Goal: Transaction & Acquisition: Purchase product/service

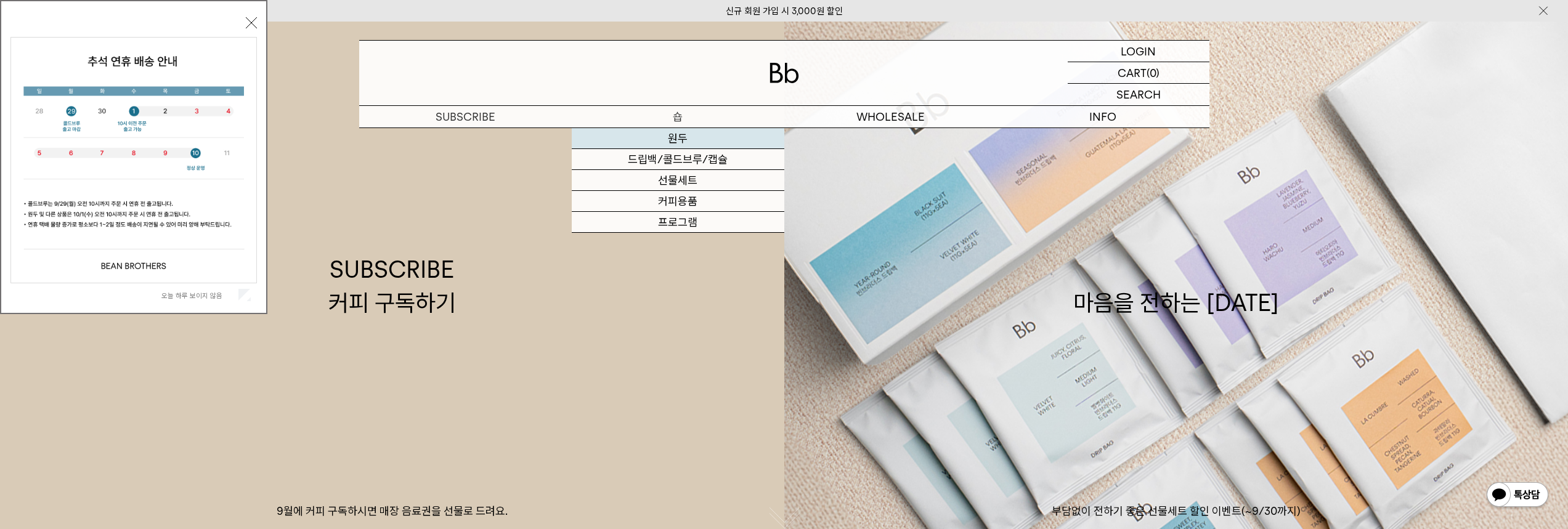
click at [671, 136] on link "원두" at bounding box center [678, 138] width 212 height 21
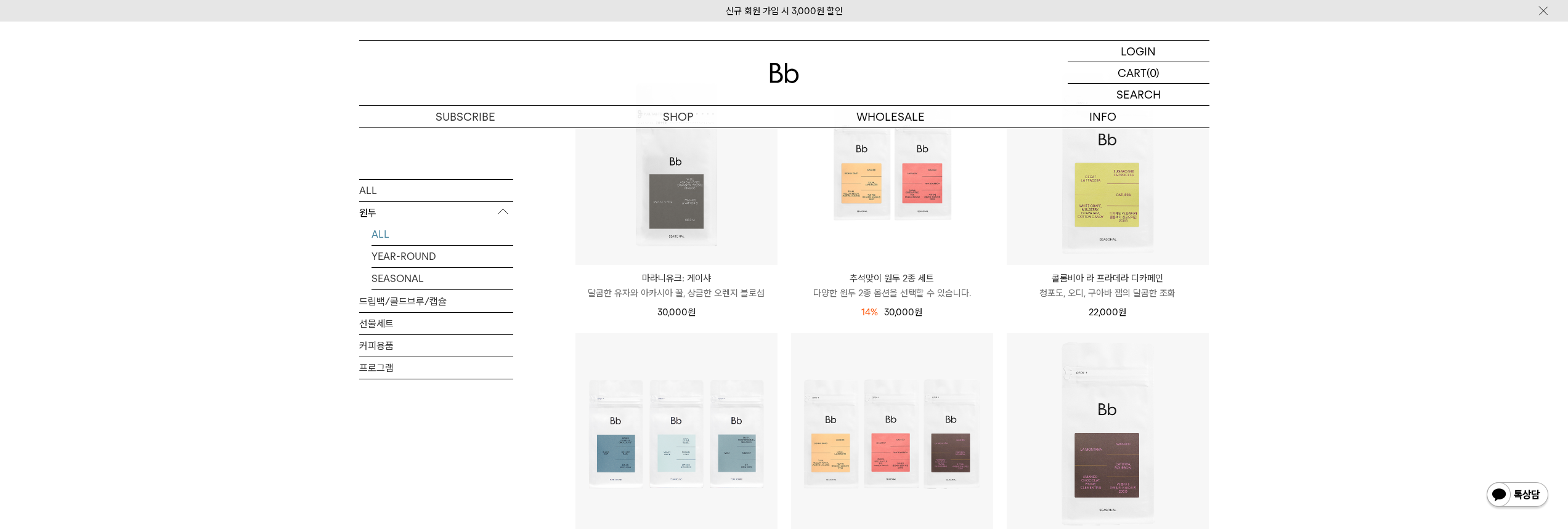
scroll to position [185, 0]
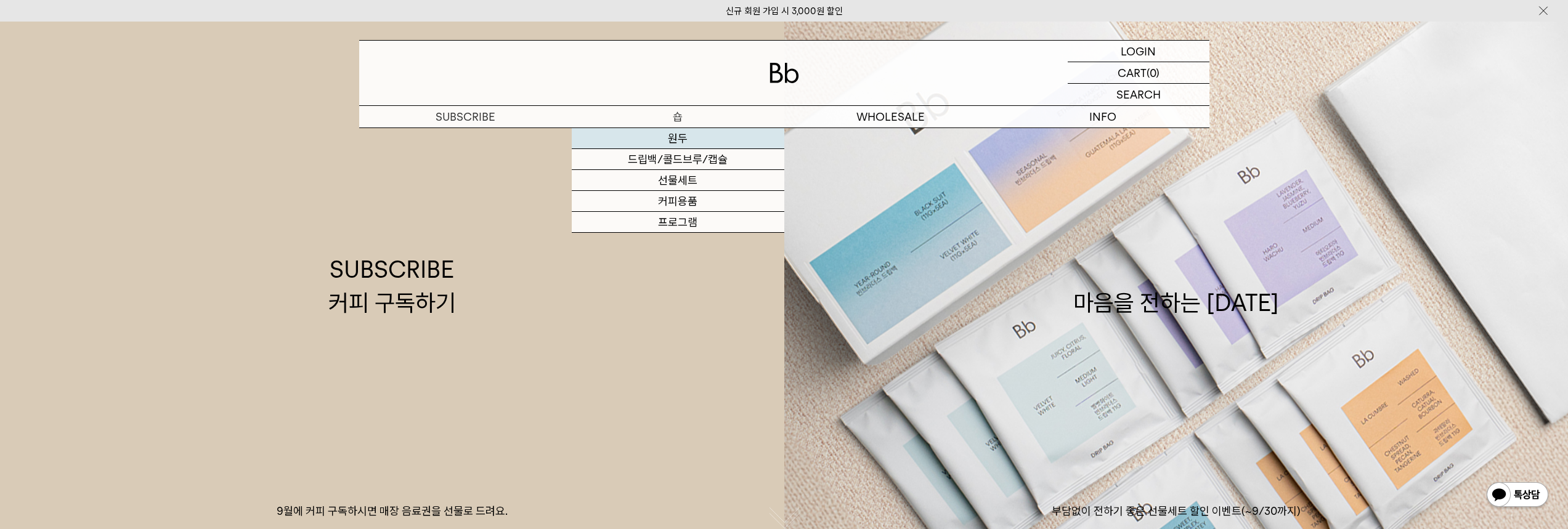
click at [682, 138] on link "원두" at bounding box center [678, 138] width 212 height 21
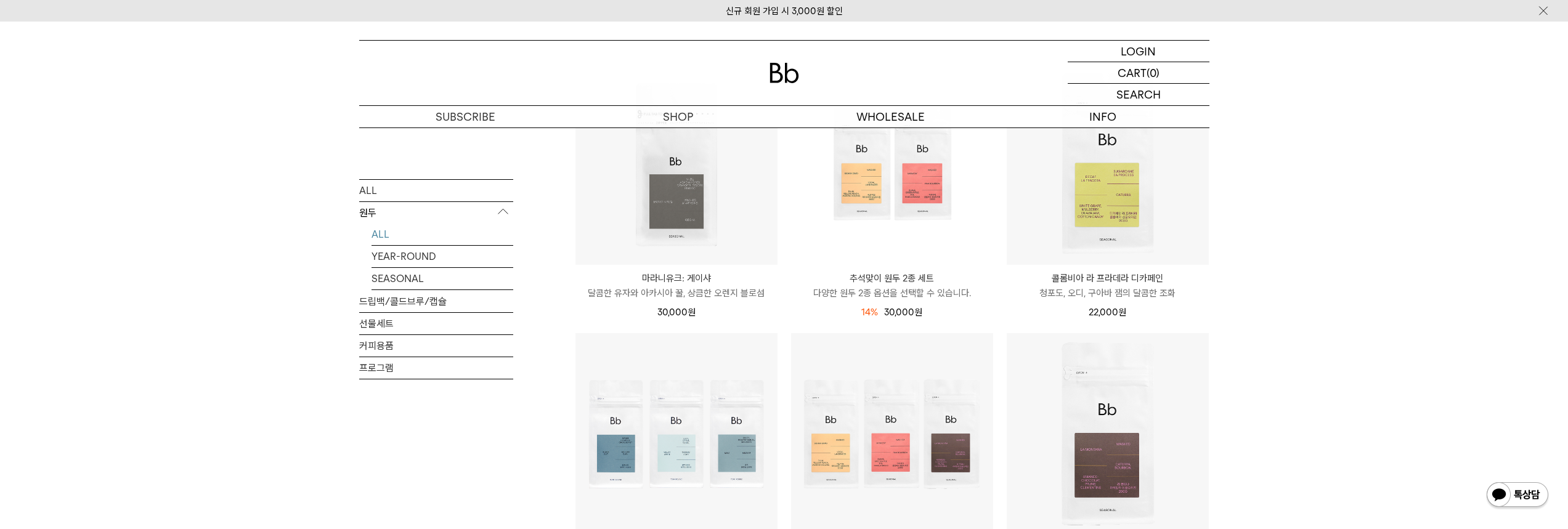
scroll to position [185, 0]
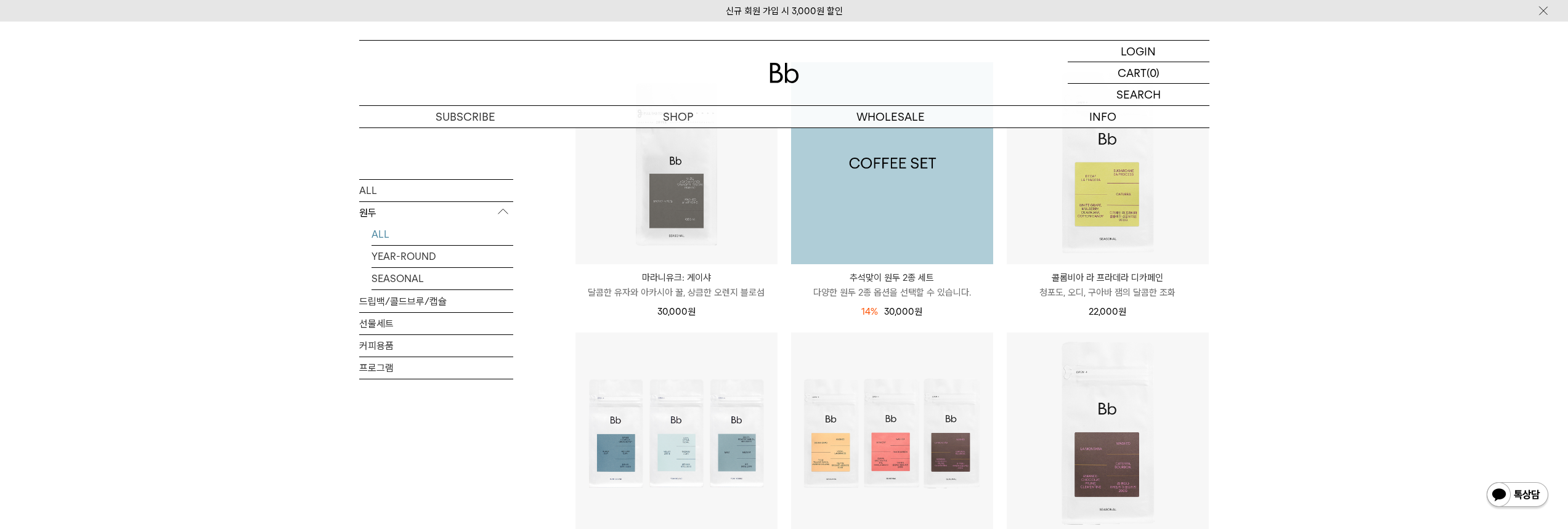
click at [932, 203] on img at bounding box center [892, 163] width 202 height 202
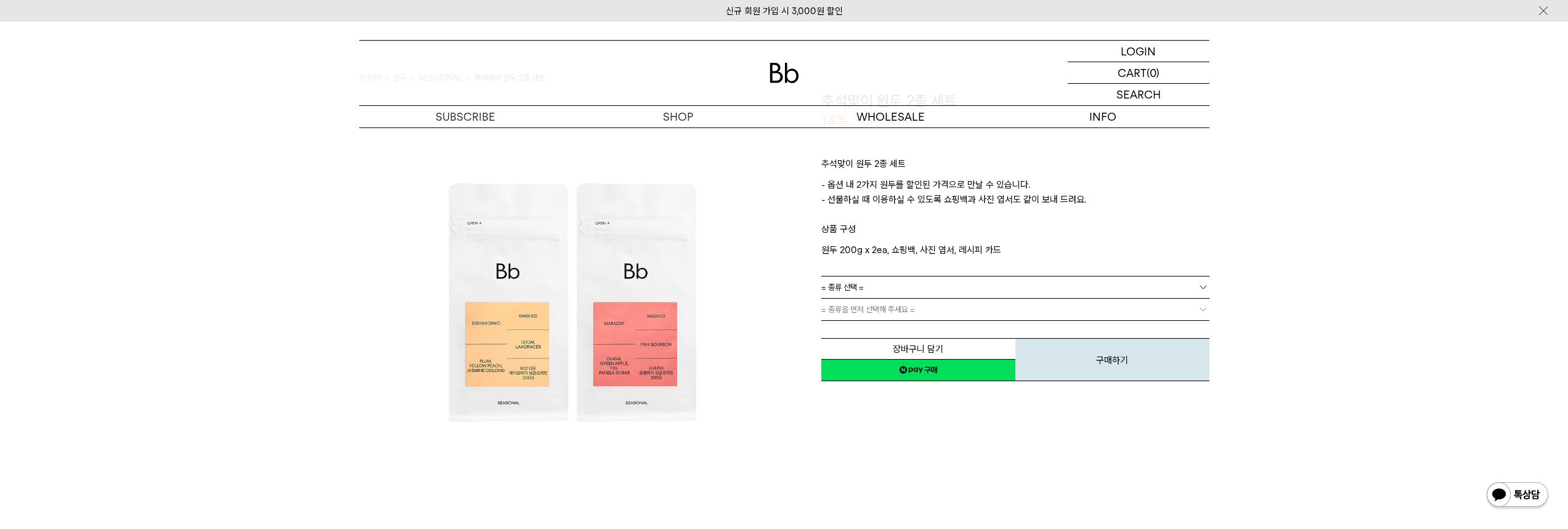
click at [647, 354] on img at bounding box center [571, 303] width 425 height 425
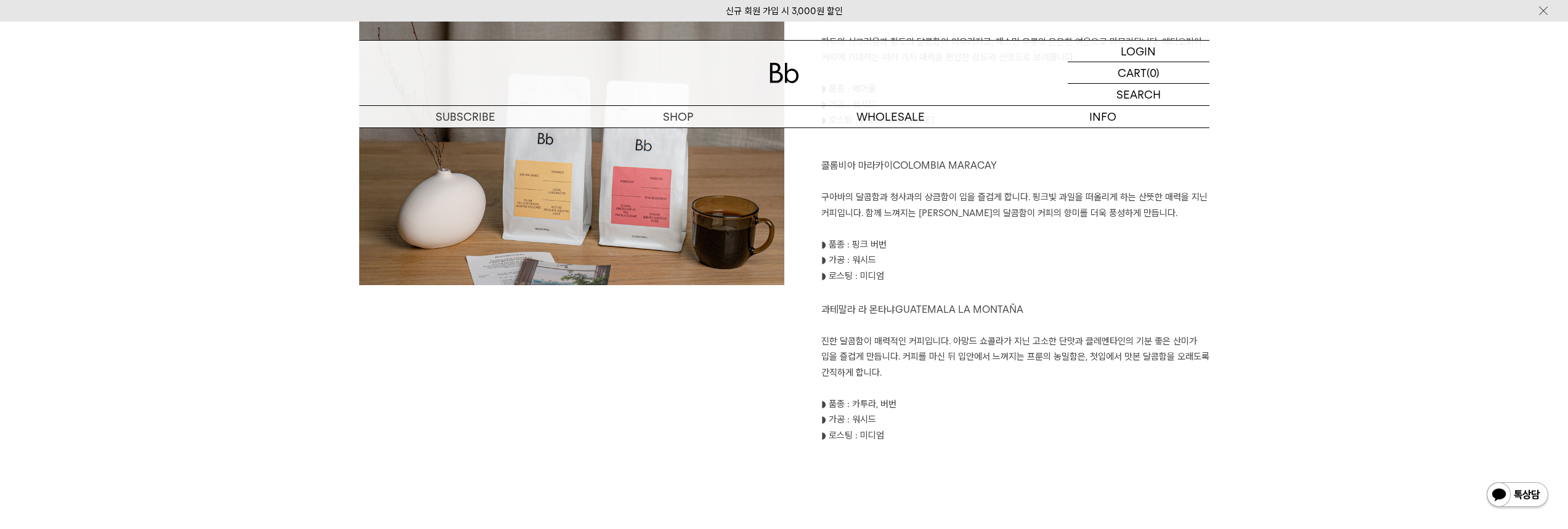
scroll to position [1479, 0]
click at [642, 408] on div at bounding box center [571, 221] width 425 height 442
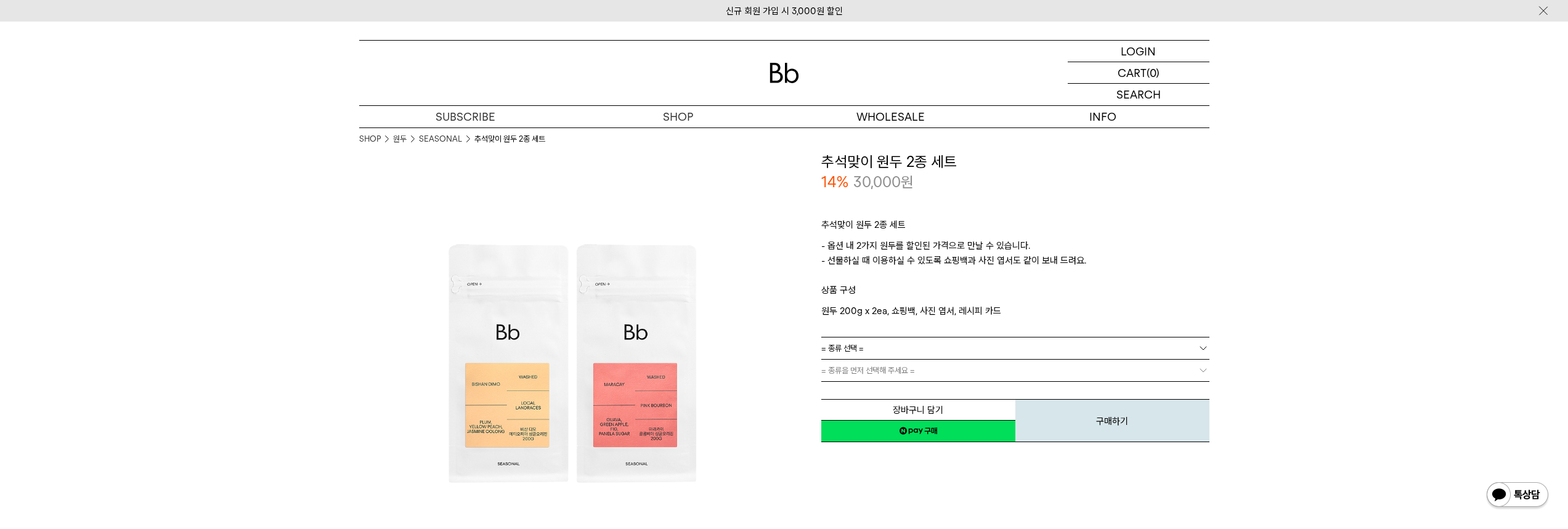
scroll to position [0, 0]
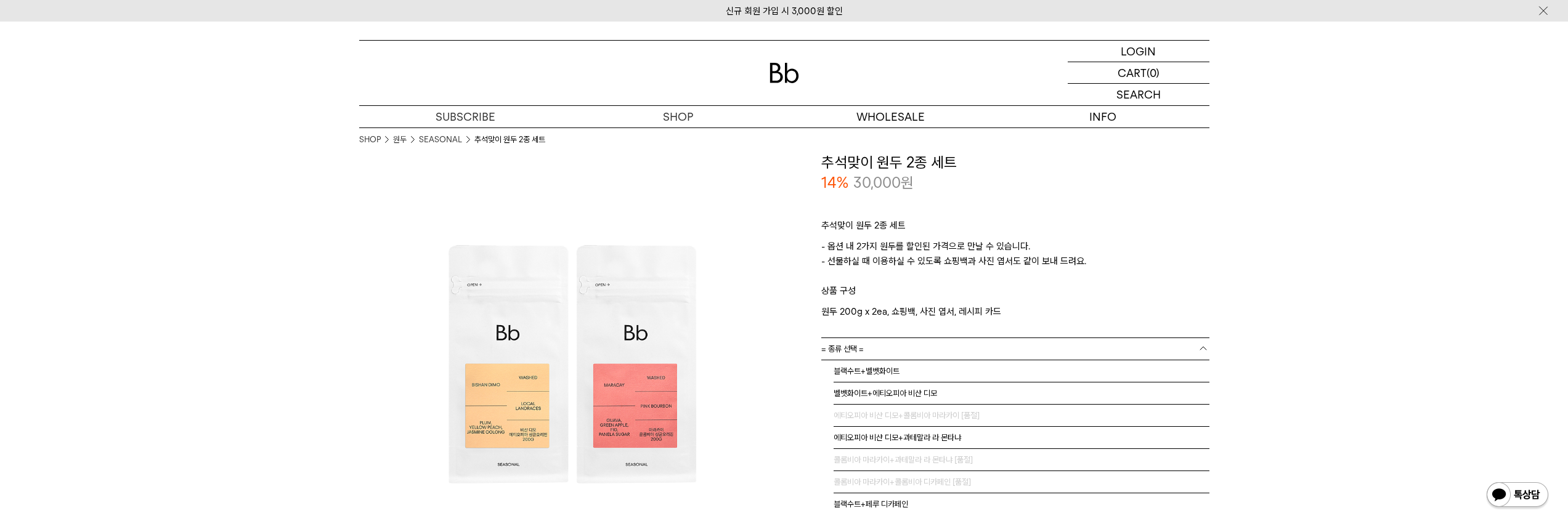
click at [912, 338] on link "= 종류 선택 =" at bounding box center [1015, 349] width 388 height 21
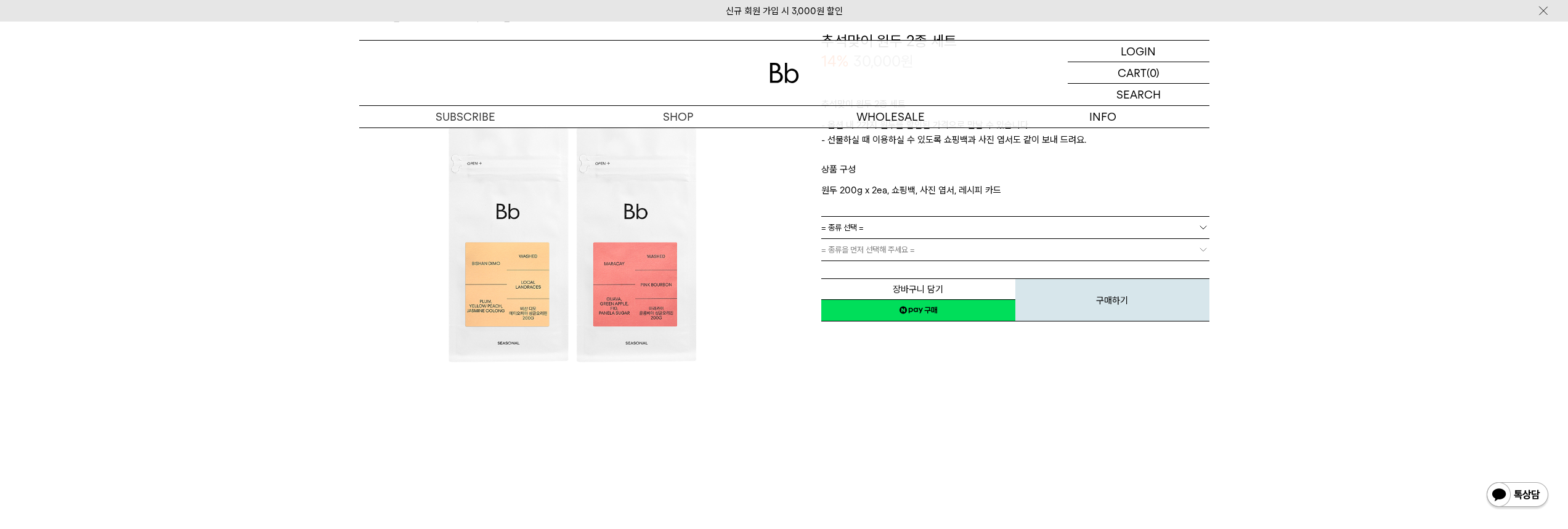
scroll to position [185, 0]
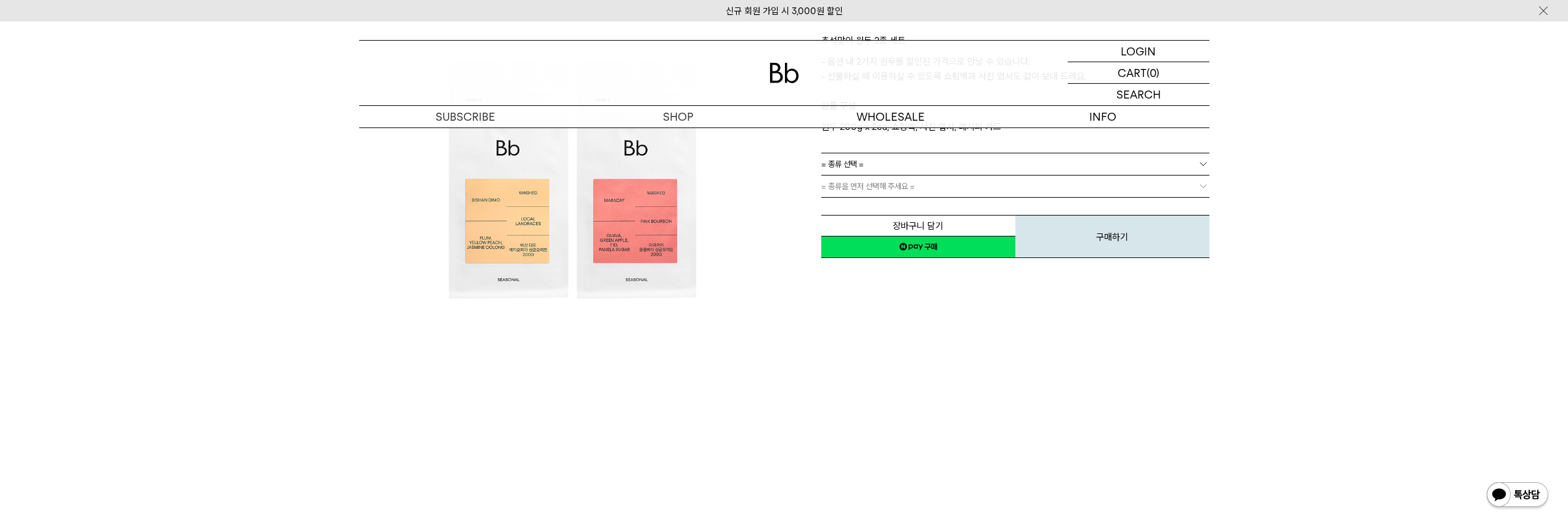
click at [1015, 175] on link "= 종류을 먼저 선택해 주세요 =" at bounding box center [1015, 186] width 388 height 21
click at [1034, 168] on link "= 종류 선택 =" at bounding box center [1015, 164] width 388 height 21
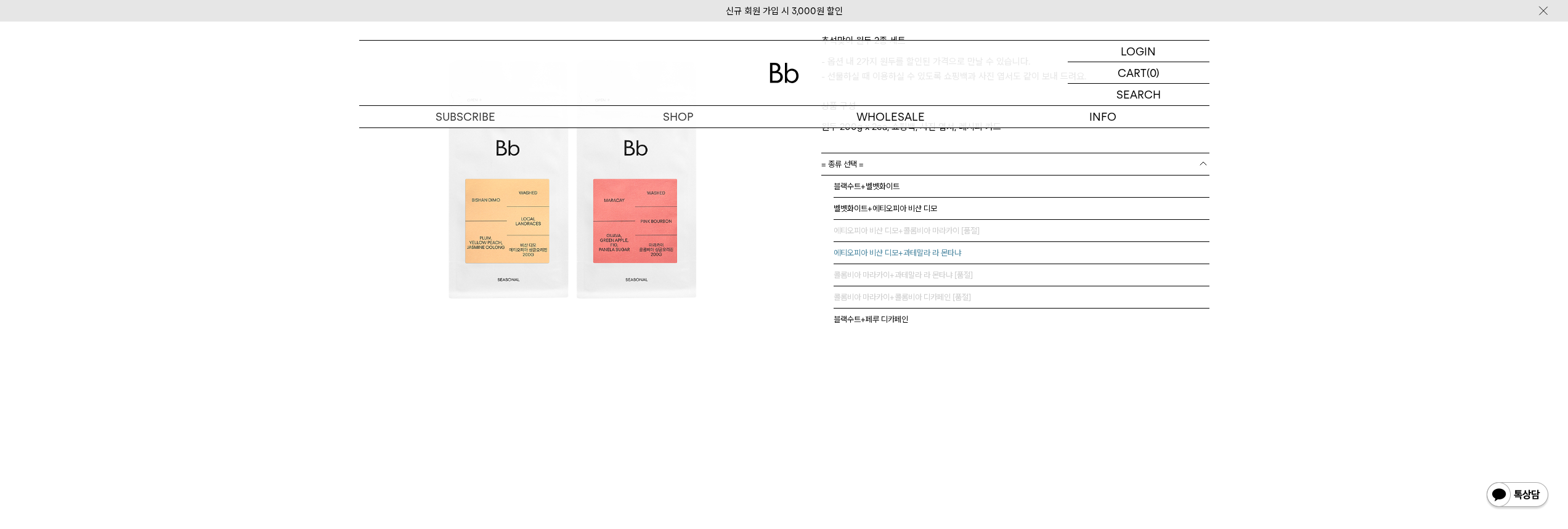
scroll to position [31, 0]
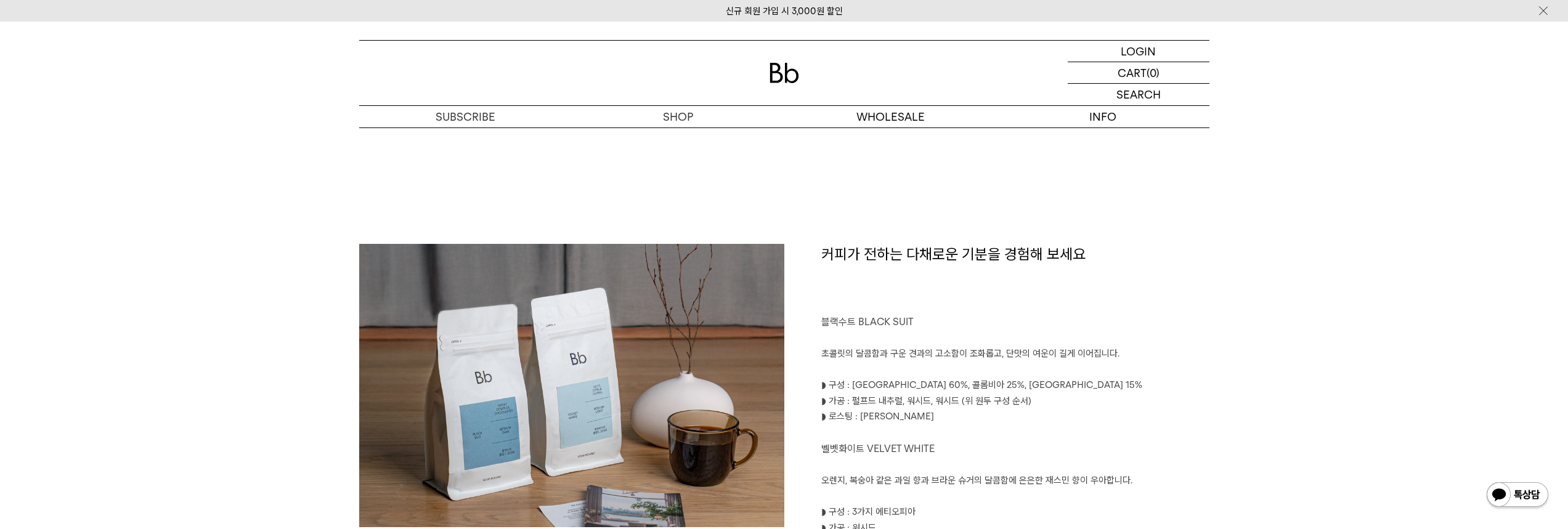
scroll to position [554, 0]
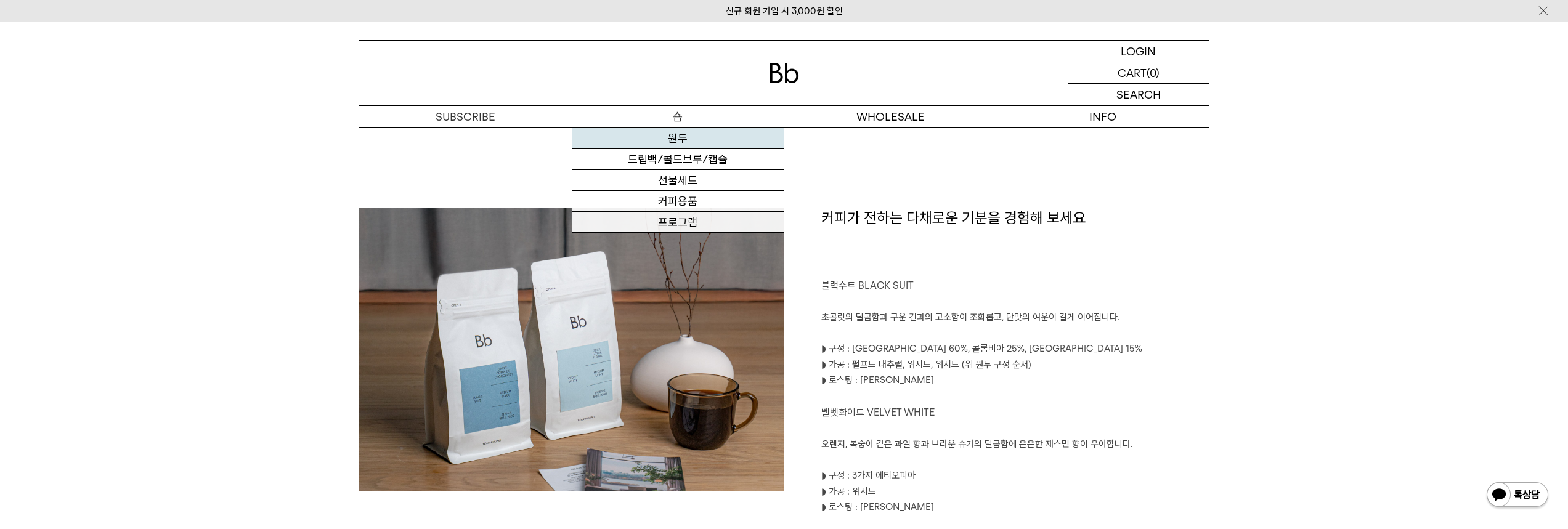
click at [686, 137] on link "원두" at bounding box center [678, 138] width 212 height 21
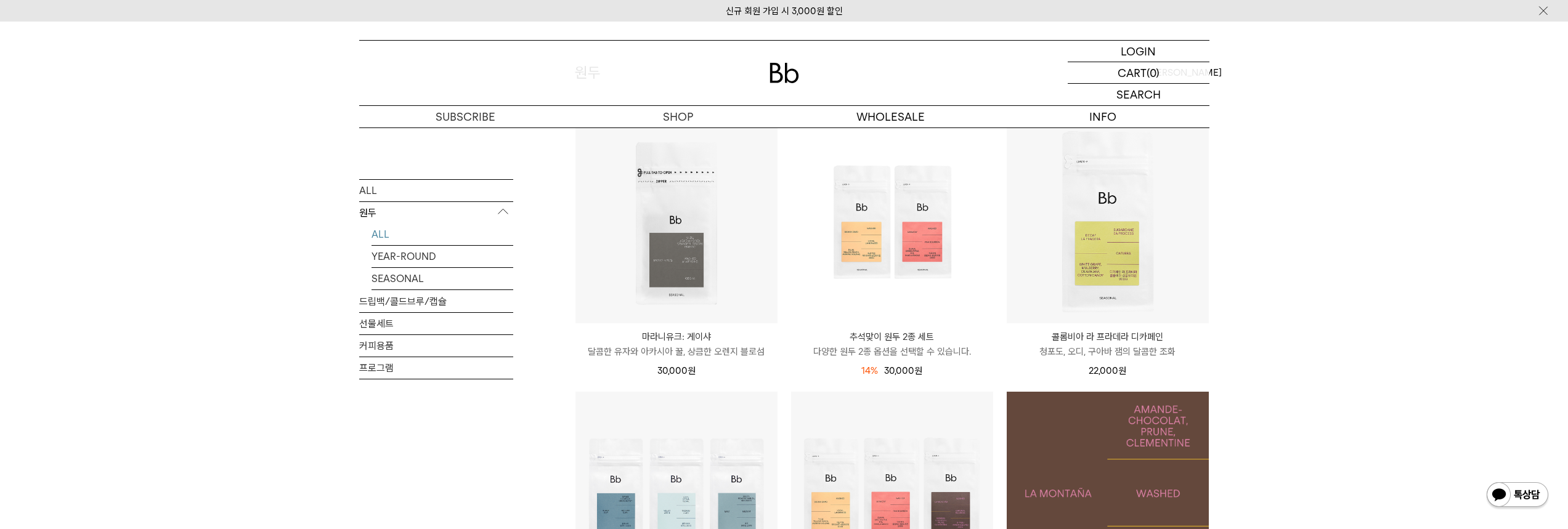
scroll to position [123, 0]
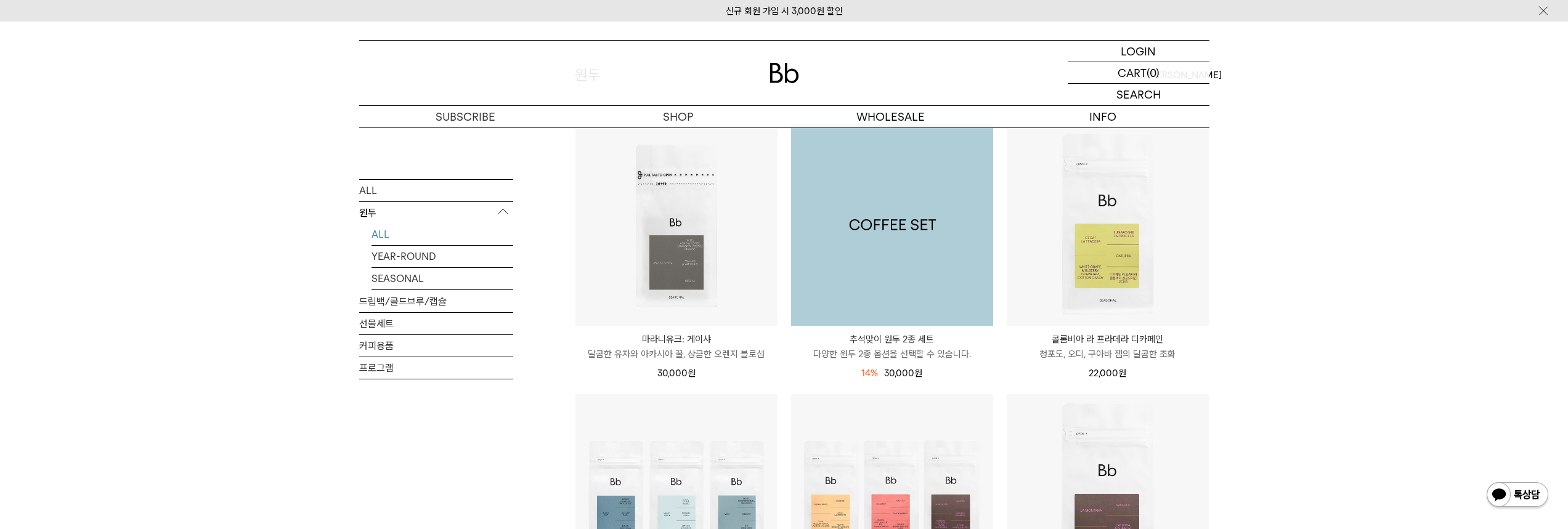
click at [925, 297] on img at bounding box center [892, 225] width 202 height 202
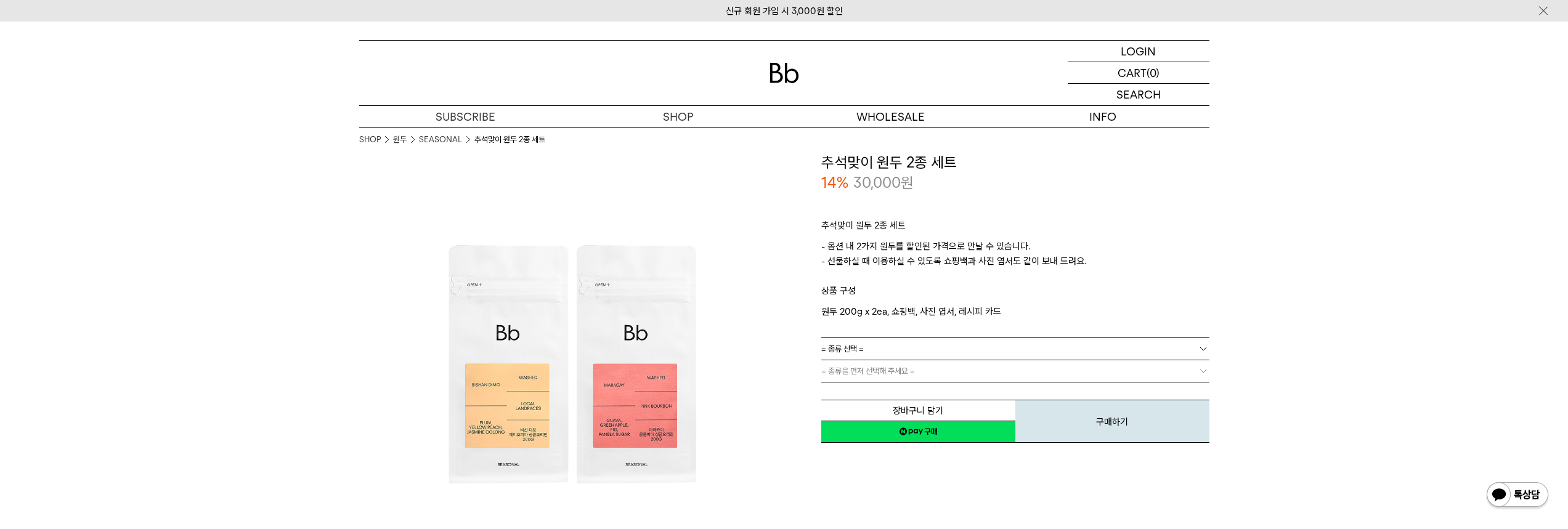
click at [1067, 349] on link "= 종류 선택 =" at bounding box center [1015, 349] width 388 height 21
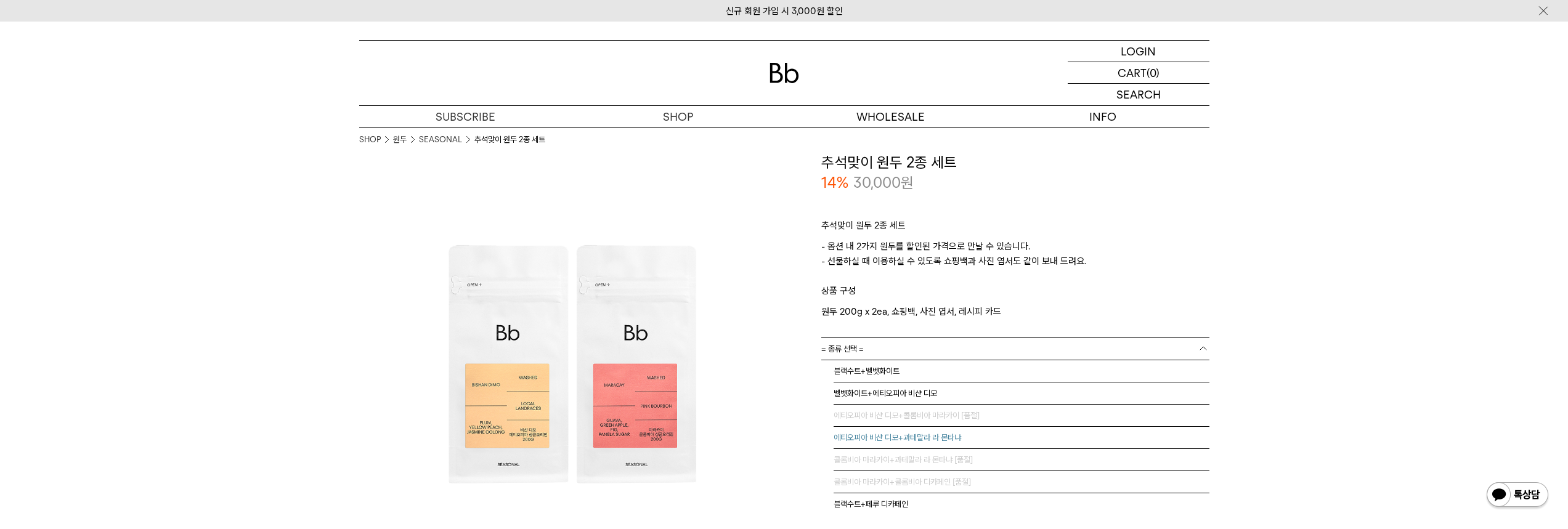
click at [902, 441] on li "에티오피아 비샨 디모+과테말라 라 몬타냐" at bounding box center [1021, 438] width 376 height 22
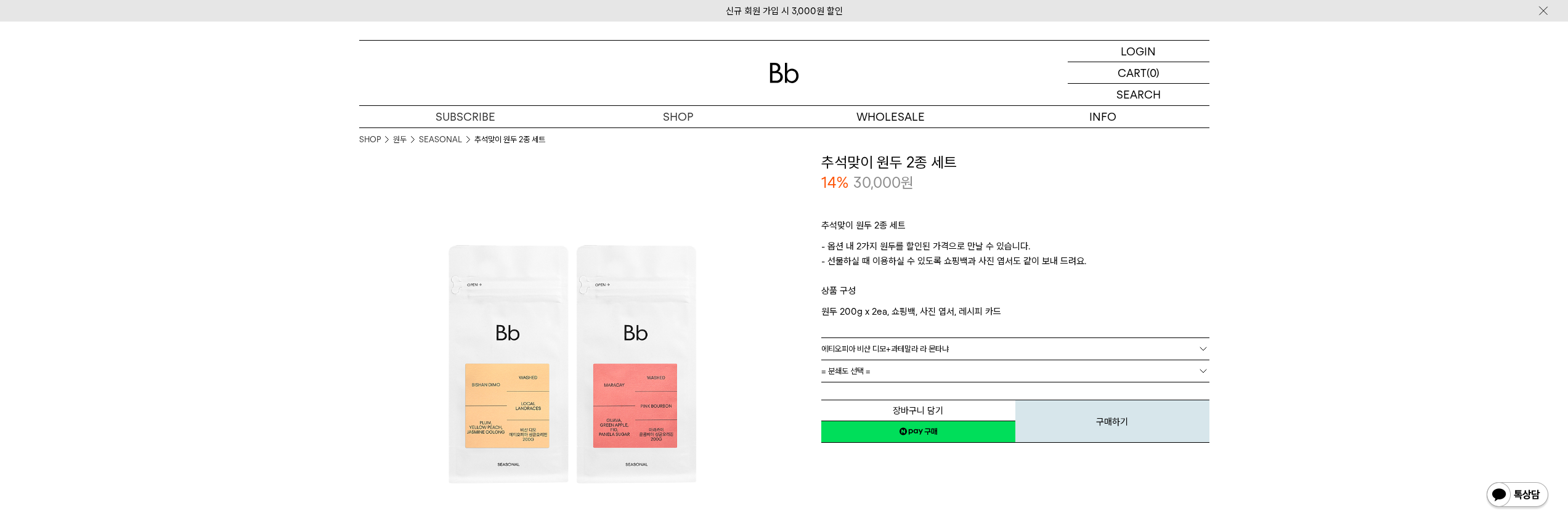
click at [1119, 370] on link "= 분쇄도 선택 =" at bounding box center [1015, 371] width 388 height 21
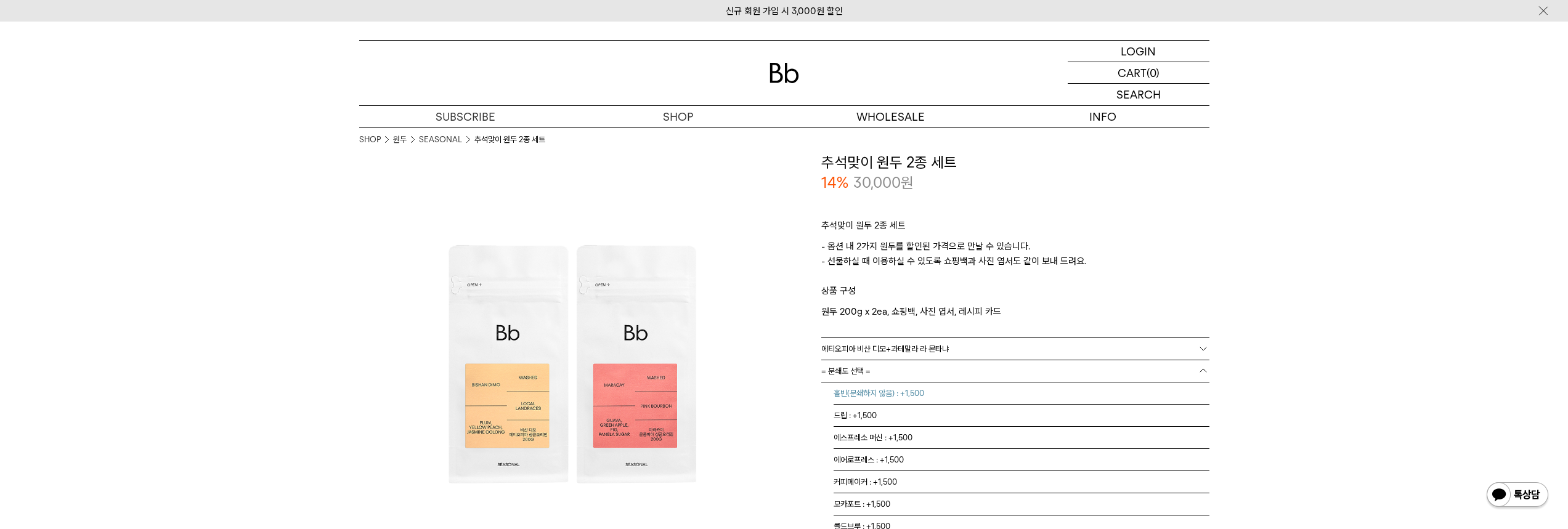
click at [896, 397] on li "홀빈(분쇄하지 않음) : +1,500" at bounding box center [1021, 393] width 376 height 22
